Goal: Transaction & Acquisition: Purchase product/service

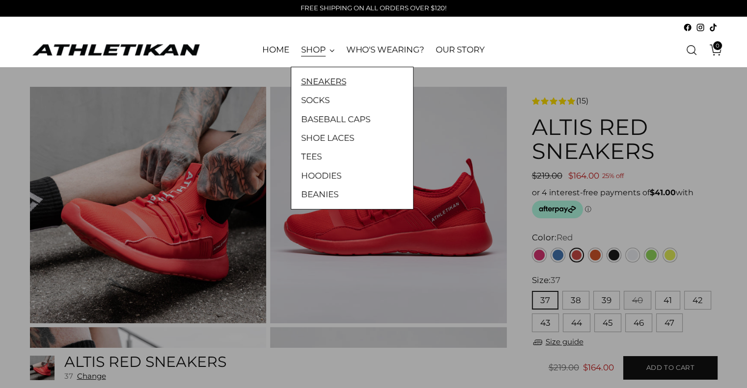
click at [322, 79] on link "SNEAKERS" at bounding box center [352, 81] width 102 height 13
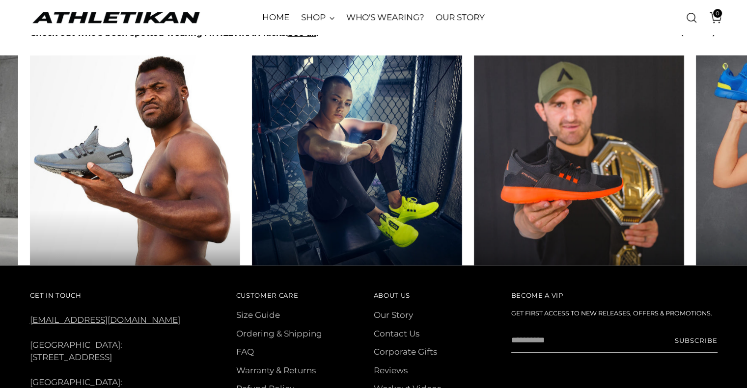
scroll to position [573, 0]
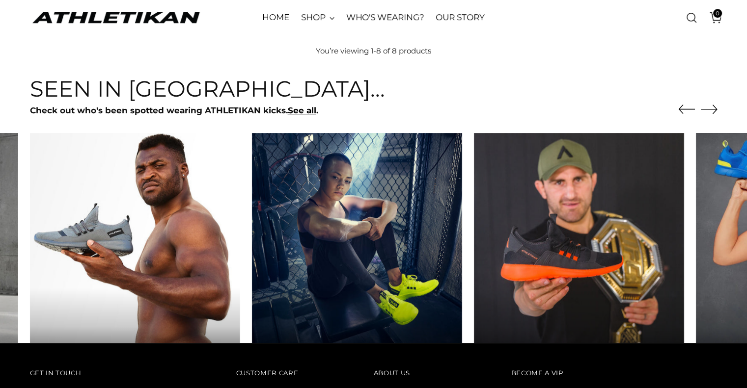
click at [711, 110] on icon "Move to next carousel slide" at bounding box center [709, 109] width 17 height 17
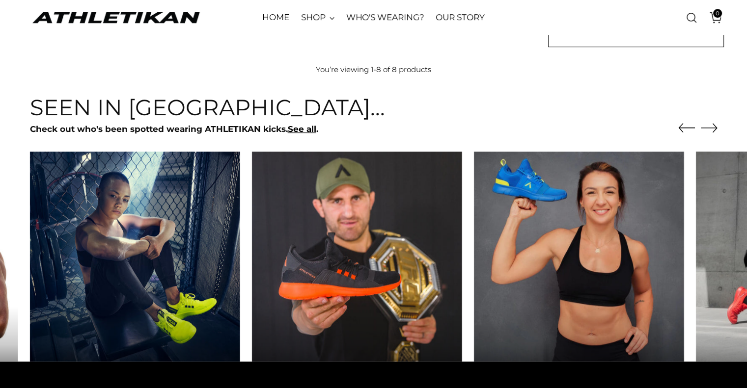
scroll to position [459, 0]
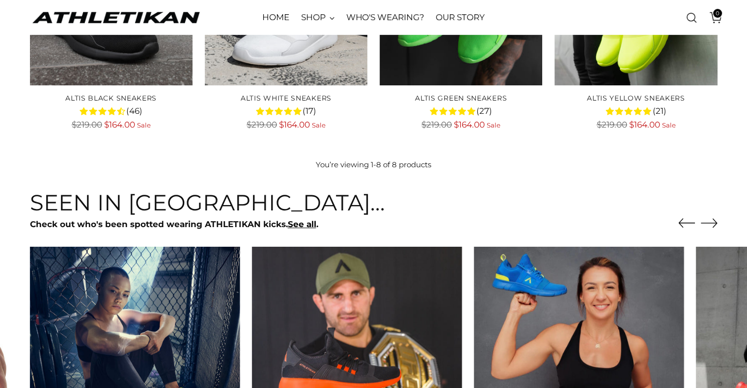
click at [709, 217] on icon "Move to next carousel slide" at bounding box center [709, 223] width 17 height 17
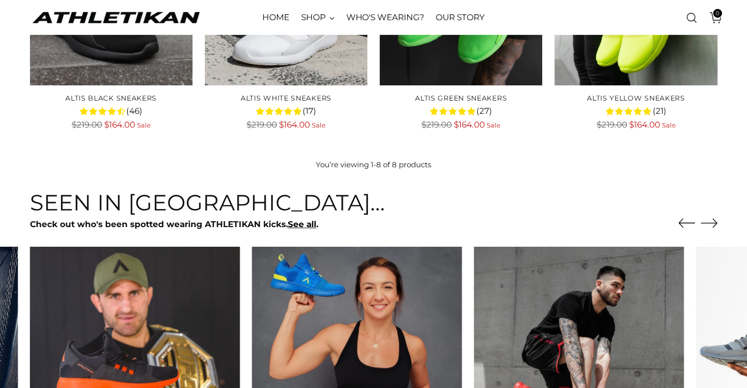
click at [711, 216] on icon "Move to next carousel slide" at bounding box center [709, 223] width 17 height 17
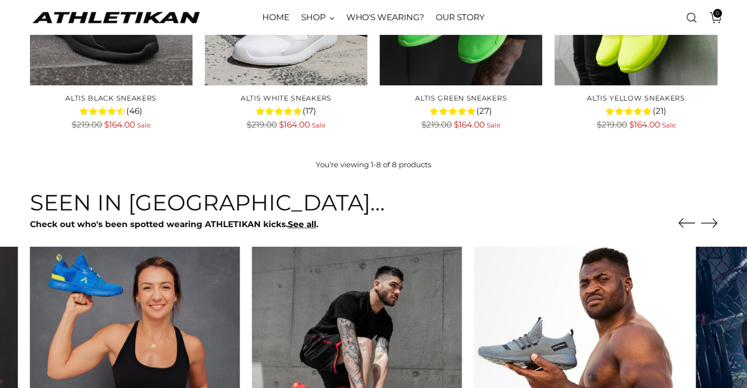
click at [711, 216] on icon "Move to next carousel slide" at bounding box center [709, 223] width 17 height 17
